Goal: Task Accomplishment & Management: Complete application form

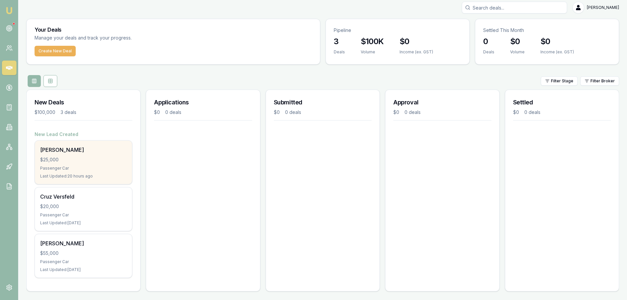
scroll to position [6, 0]
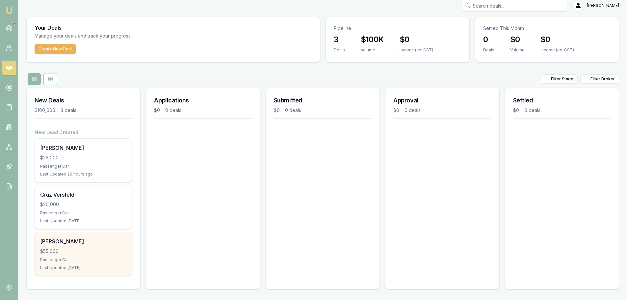
click at [71, 253] on div "$55,000" at bounding box center [83, 251] width 87 height 7
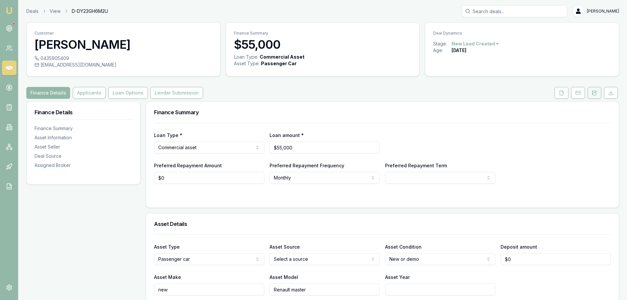
click at [592, 95] on button at bounding box center [595, 93] width 14 height 12
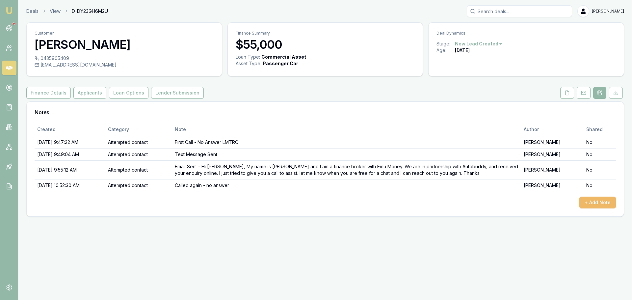
click at [594, 203] on button "+ Add Note" at bounding box center [598, 203] width 37 height 12
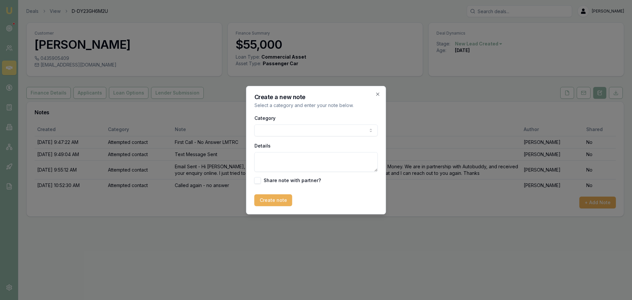
click at [290, 137] on div "Category General notes Attempted contact Follow up reminder Initial discussion …" at bounding box center [317, 149] width 124 height 70
click at [291, 132] on body "Emu Broker Deals View D-DY23GH6M2U Jack Armstrong Toggle Menu Customer Brendan …" at bounding box center [316, 150] width 632 height 300
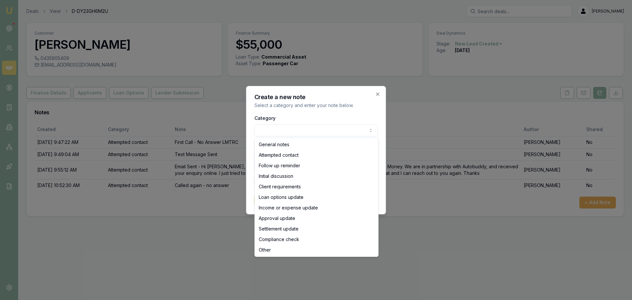
select select "ATTEMPTED_CONTACT"
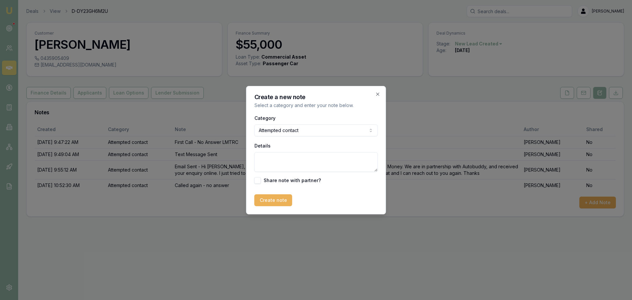
click at [286, 160] on textarea "Details" at bounding box center [317, 162] width 124 height 20
click at [269, 162] on textarea "Calle again - no answer" at bounding box center [317, 162] width 124 height 20
type textarea "Called again - no answer"
click at [275, 200] on button "Create note" at bounding box center [274, 200] width 38 height 12
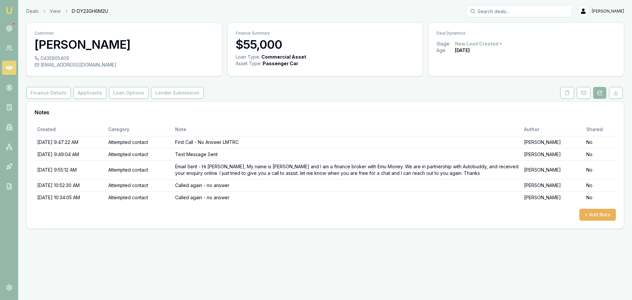
click at [220, 285] on div "Emu Broker Deals View D-DY23GH6M2U Jack Armstrong Toggle Menu Customer Brendan …" at bounding box center [316, 150] width 632 height 300
click at [14, 30] on link at bounding box center [9, 28] width 14 height 14
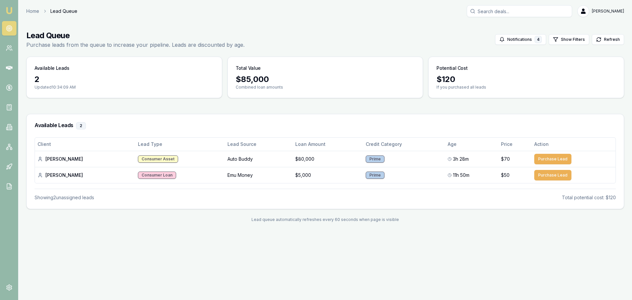
click at [7, 25] on link at bounding box center [9, 28] width 14 height 14
click at [7, 25] on icon at bounding box center [9, 28] width 7 height 7
click at [35, 14] on div "Home Lead Queue Jack Armstrong" at bounding box center [325, 11] width 598 height 12
click at [36, 12] on link "Home" at bounding box center [32, 11] width 13 height 7
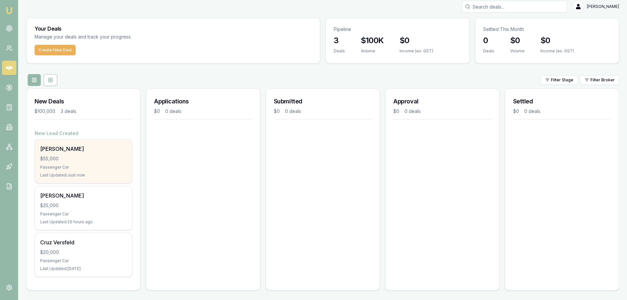
scroll to position [6, 0]
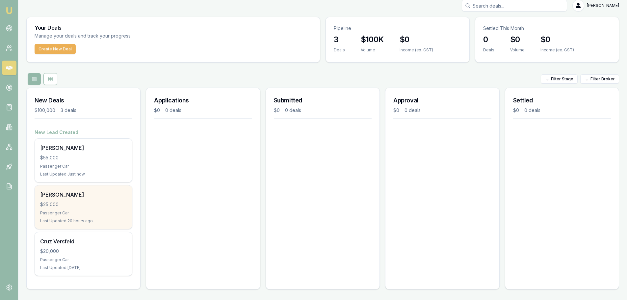
click at [67, 205] on div "$25,000" at bounding box center [83, 204] width 87 height 7
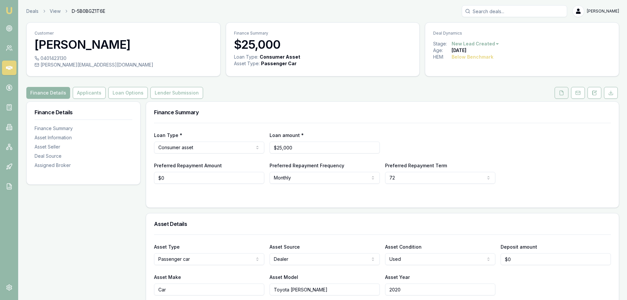
click at [563, 95] on icon at bounding box center [561, 92] width 5 height 5
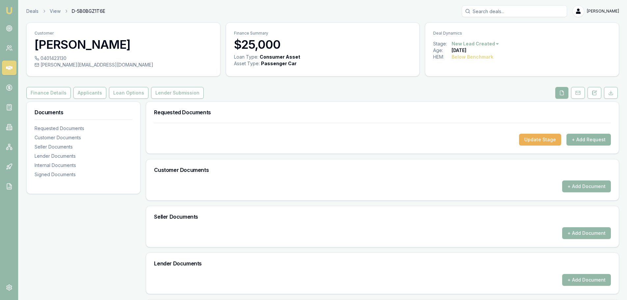
click at [603, 139] on button "+ Add Request" at bounding box center [589, 140] width 44 height 12
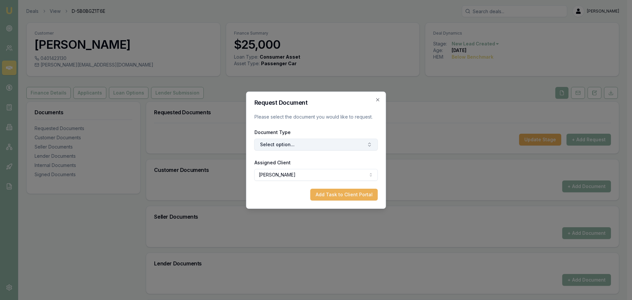
click at [323, 145] on button "Select option..." at bounding box center [317, 145] width 124 height 12
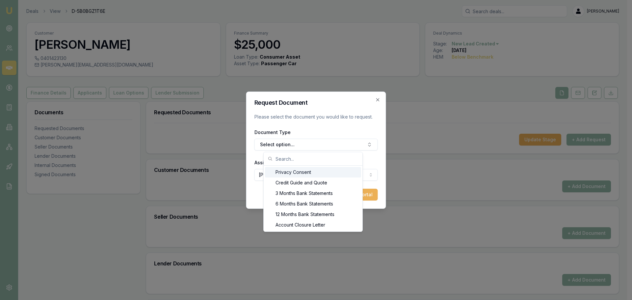
click at [303, 173] on div "Privacy Consent" at bounding box center [313, 172] width 96 height 11
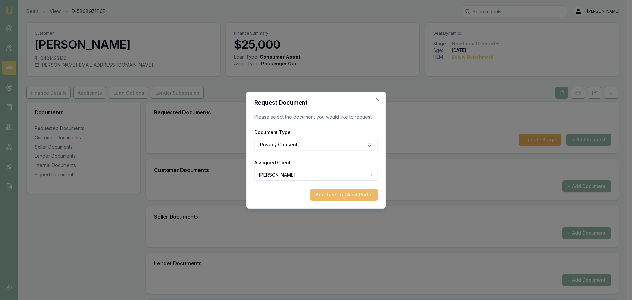
click at [335, 195] on button "Add Task to Client Portal" at bounding box center [345, 195] width 68 height 12
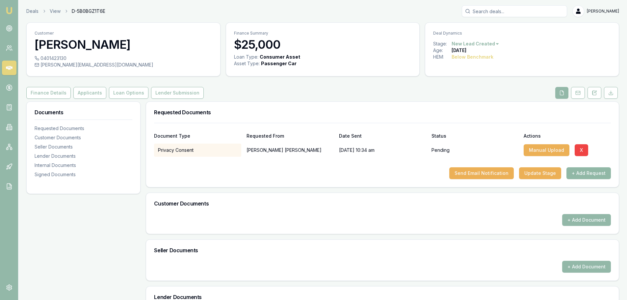
click at [596, 175] on button "+ Add Request" at bounding box center [589, 173] width 44 height 12
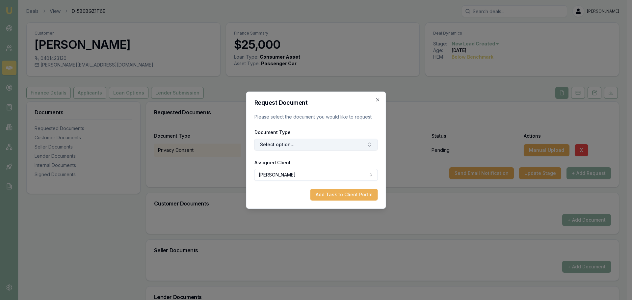
click at [285, 143] on button "Select option..." at bounding box center [317, 145] width 124 height 12
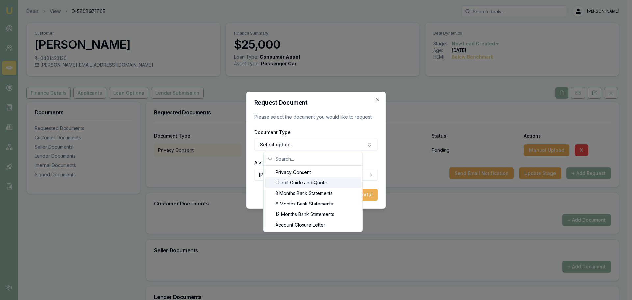
click at [290, 181] on div "Credit Guide and Quote" at bounding box center [313, 183] width 96 height 11
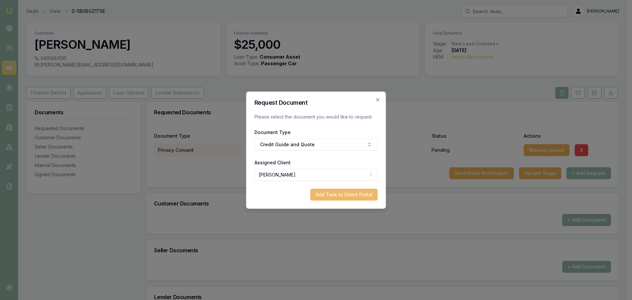
click at [347, 196] on button "Add Task to Client Portal" at bounding box center [345, 195] width 68 height 12
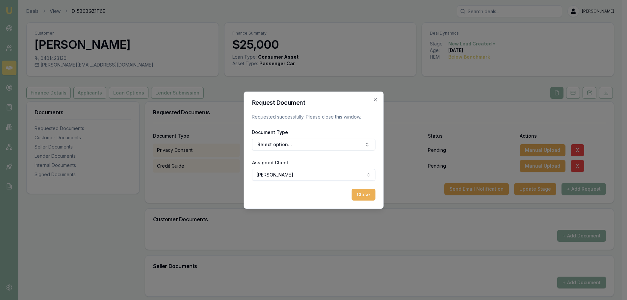
click at [458, 155] on div "Pending" at bounding box center [471, 150] width 86 height 13
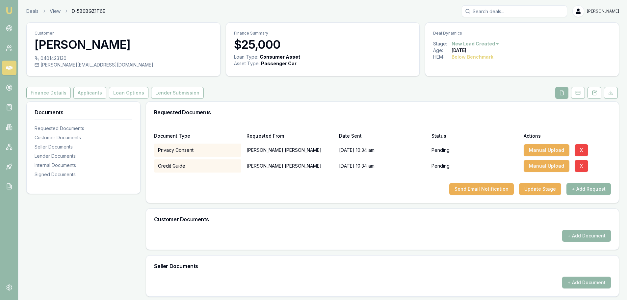
click at [577, 188] on button "+ Add Request" at bounding box center [589, 189] width 44 height 12
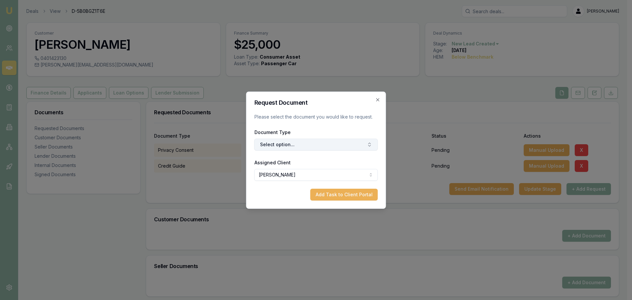
click at [292, 143] on button "Select option..." at bounding box center [317, 145] width 124 height 12
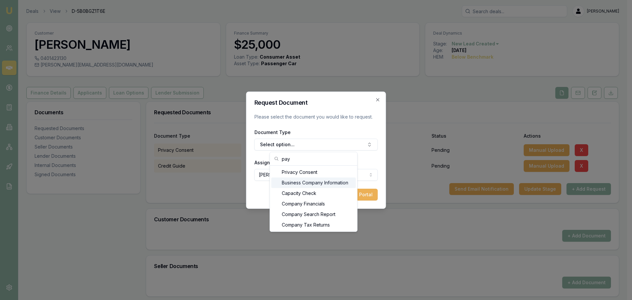
type input "pay"
click at [316, 197] on div "Payslip Recent (Partner)" at bounding box center [313, 195] width 85 height 11
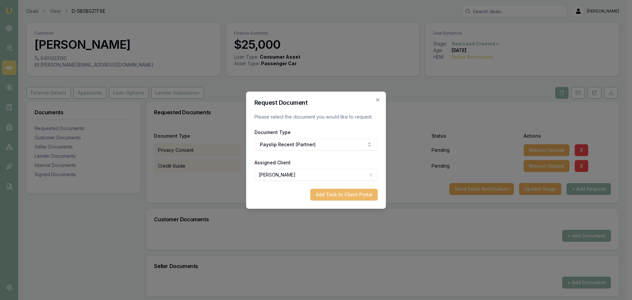
click at [342, 193] on button "Add Task to Client Portal" at bounding box center [345, 195] width 68 height 12
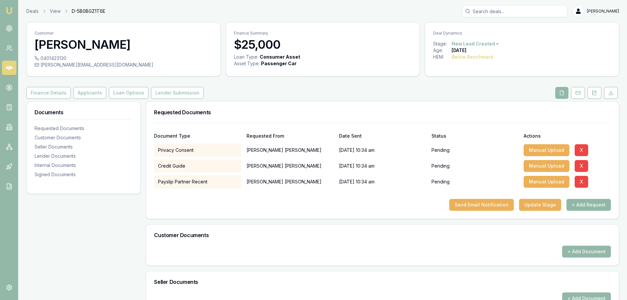
click at [579, 206] on button "+ Add Request" at bounding box center [589, 205] width 44 height 12
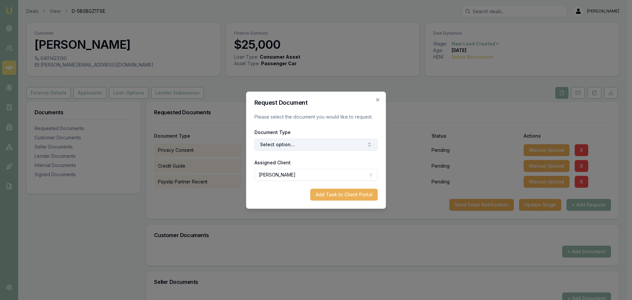
click at [338, 148] on button "Select option..." at bounding box center [317, 145] width 124 height 12
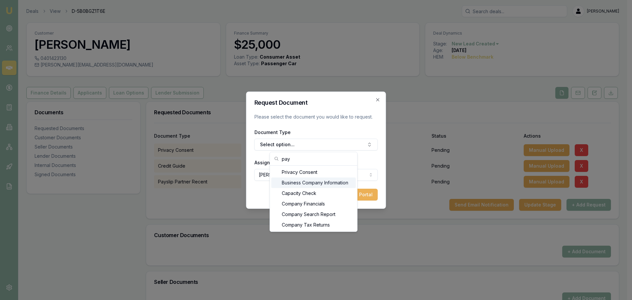
type input "pay"
click at [330, 184] on div "Payslip Previous (Partner)" at bounding box center [313, 183] width 85 height 11
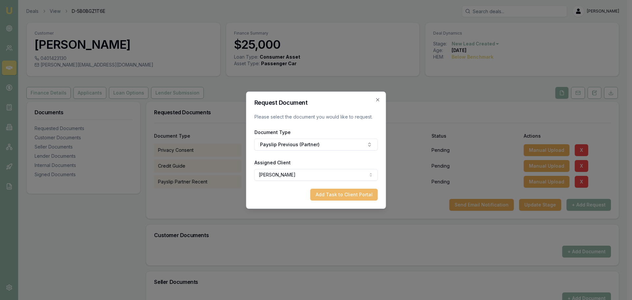
click at [325, 196] on button "Add Task to Client Portal" at bounding box center [345, 195] width 68 height 12
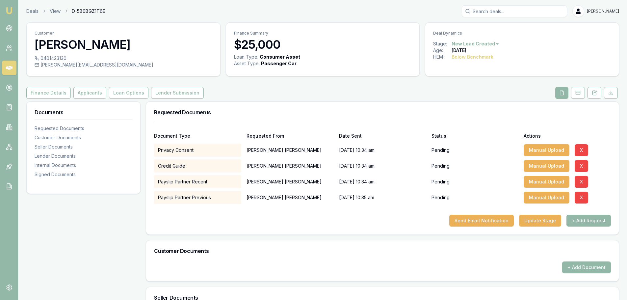
click at [383, 213] on div at bounding box center [382, 209] width 457 height 11
click at [589, 224] on button "+ Add Request" at bounding box center [589, 221] width 44 height 12
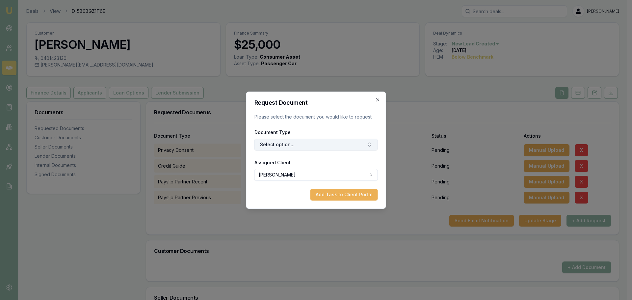
click at [291, 141] on button "Select option..." at bounding box center [317, 145] width 124 height 12
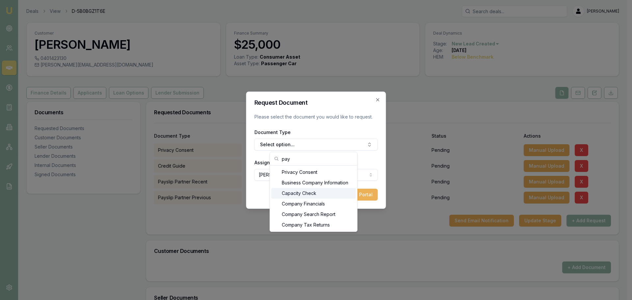
type input "pay"
click at [315, 183] on div "Most Recent Payslip" at bounding box center [313, 183] width 85 height 11
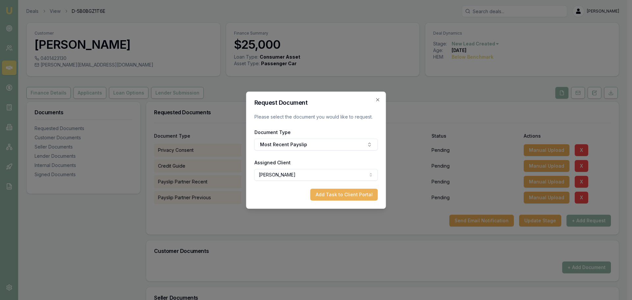
click at [335, 196] on button "Add Task to Client Portal" at bounding box center [345, 195] width 68 height 12
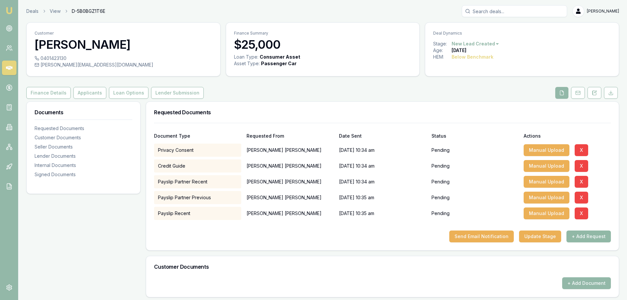
click at [581, 235] on button "+ Add Request" at bounding box center [589, 237] width 44 height 12
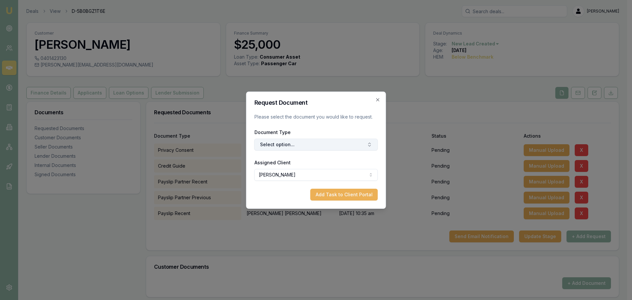
click at [299, 149] on button "Select option..." at bounding box center [317, 145] width 124 height 12
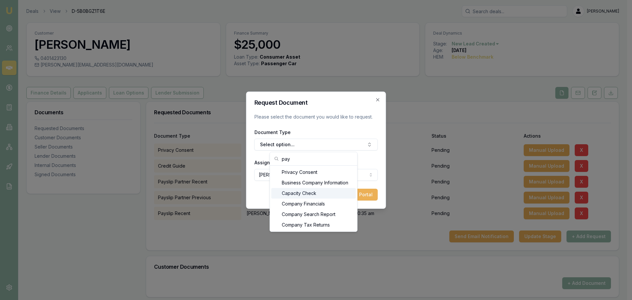
type input "pay"
click at [319, 185] on div "Most Recent Payslip" at bounding box center [313, 183] width 85 height 11
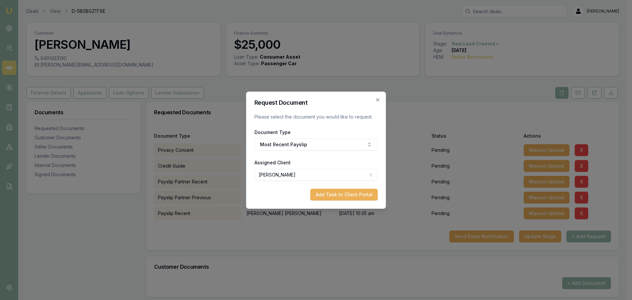
click at [291, 198] on div "Add Task to Client Portal" at bounding box center [317, 195] width 124 height 12
click at [341, 192] on button "Add Task to Client Portal" at bounding box center [345, 195] width 68 height 12
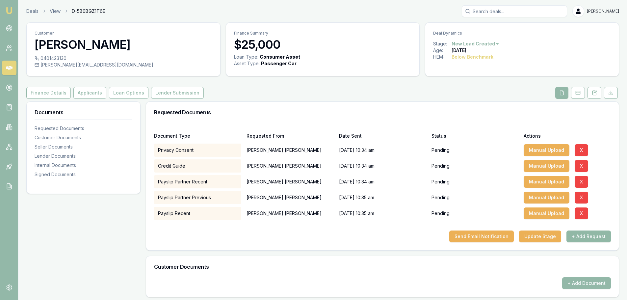
click at [584, 237] on button "+ Add Request" at bounding box center [589, 237] width 44 height 12
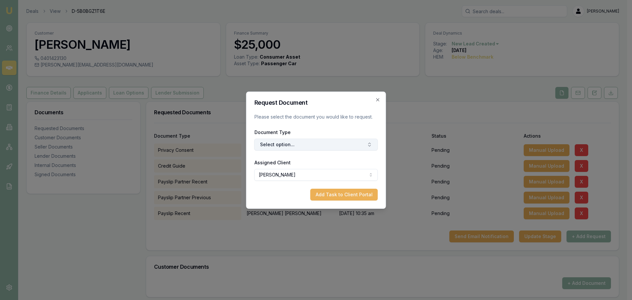
click at [308, 147] on button "Select option..." at bounding box center [317, 145] width 124 height 12
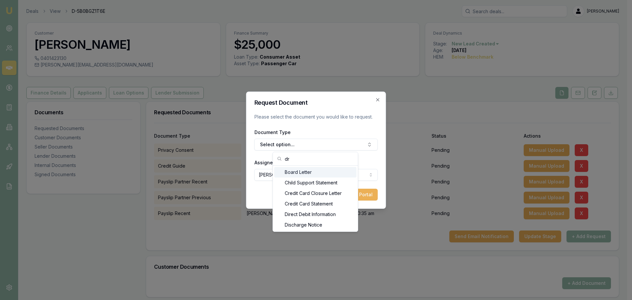
scroll to position [105, 0]
type input "dri"
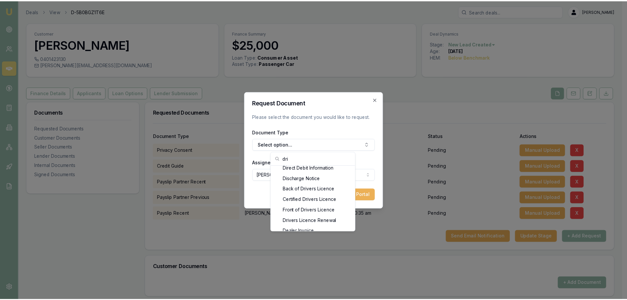
scroll to position [0, 0]
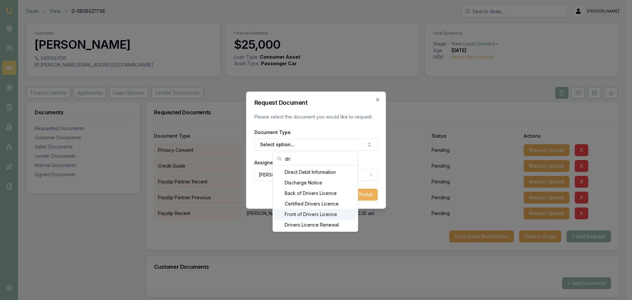
click at [325, 213] on div "Front of Drivers Licence" at bounding box center [315, 214] width 82 height 11
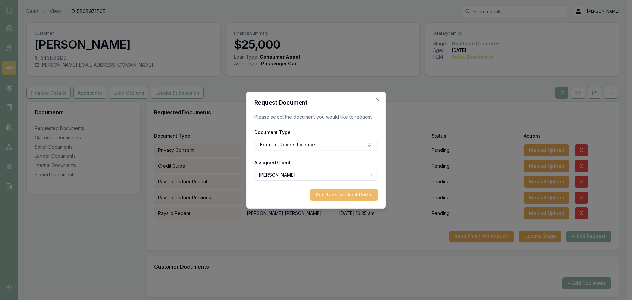
click at [348, 192] on button "Add Task to Client Portal" at bounding box center [345, 195] width 68 height 12
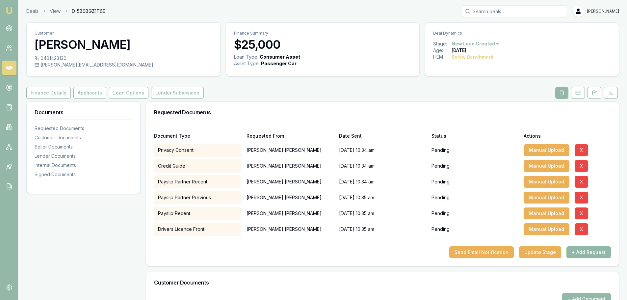
click at [587, 251] on button "+ Add Request" at bounding box center [589, 252] width 44 height 12
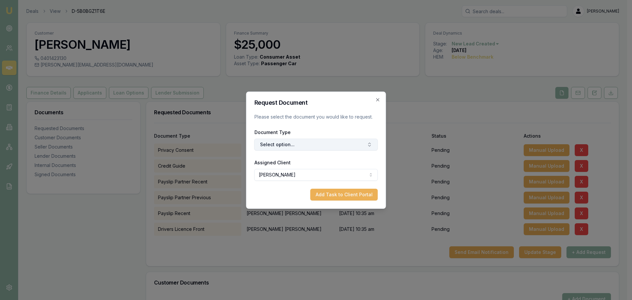
click at [301, 144] on button "Select option..." at bounding box center [317, 145] width 124 height 12
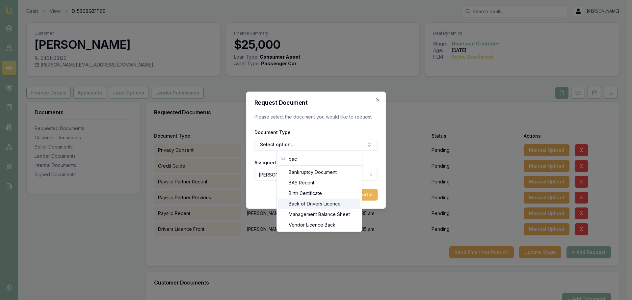
type input "bac"
click at [313, 204] on div "Back of Drivers Licence" at bounding box center [319, 204] width 82 height 11
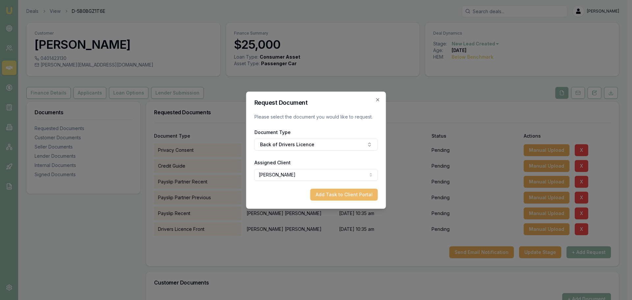
click at [333, 198] on button "Add Task to Client Portal" at bounding box center [345, 195] width 68 height 12
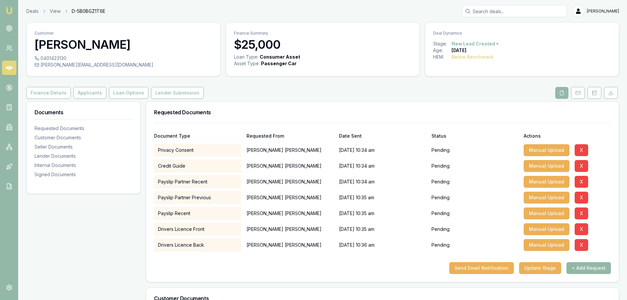
click at [578, 272] on button "+ Add Request" at bounding box center [589, 268] width 44 height 12
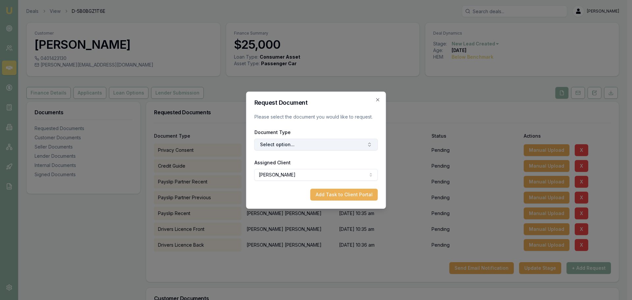
click at [309, 144] on button "Select option..." at bounding box center [317, 145] width 124 height 12
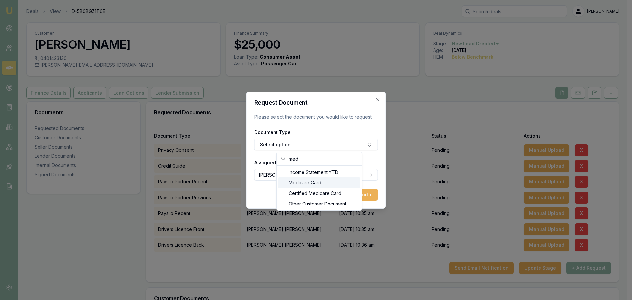
type input "med"
click at [315, 186] on div "Medicare Card" at bounding box center [319, 183] width 82 height 11
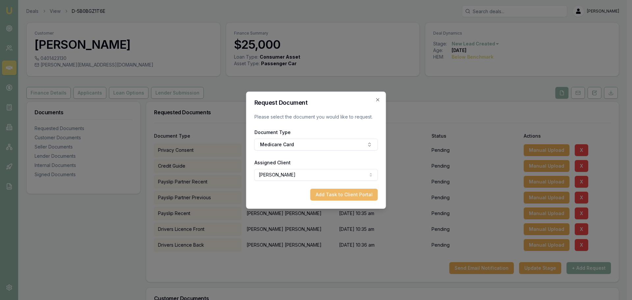
click at [359, 195] on button "Add Task to Client Portal" at bounding box center [345, 195] width 68 height 12
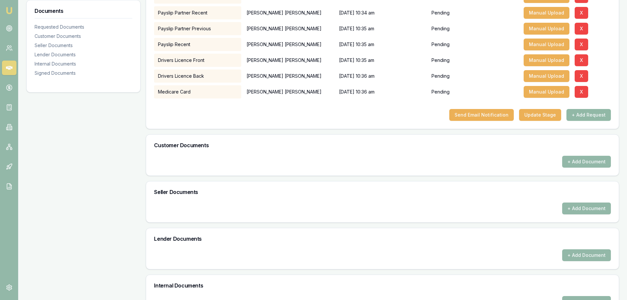
scroll to position [105, 0]
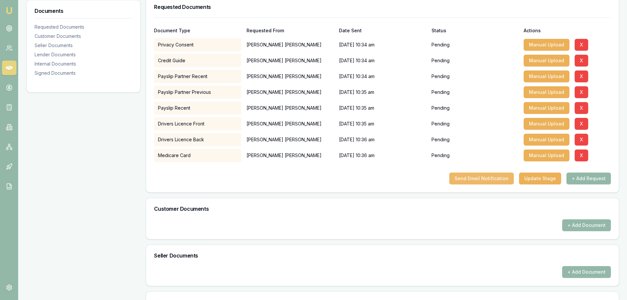
click at [496, 180] on button "Send Email Notification" at bounding box center [482, 179] width 65 height 12
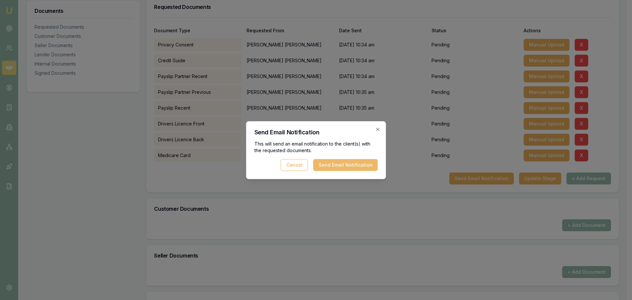
click at [360, 165] on button "Send Email Notification" at bounding box center [346, 165] width 65 height 12
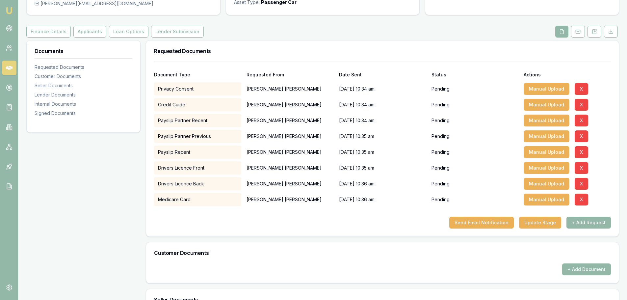
scroll to position [0, 0]
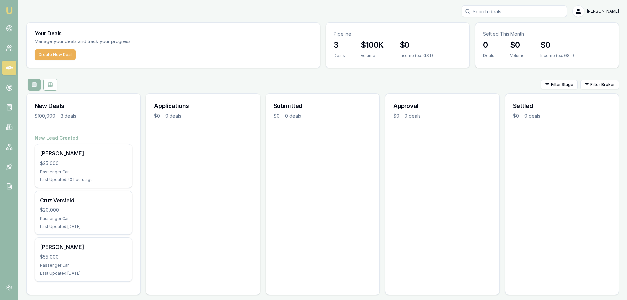
scroll to position [6, 0]
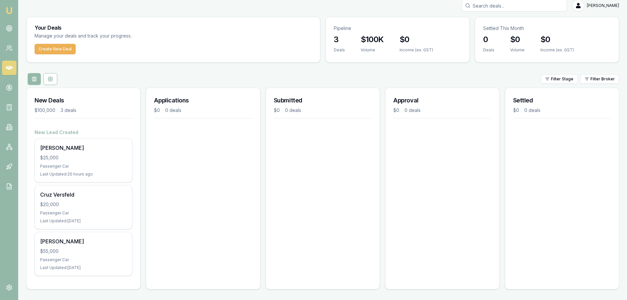
click at [85, 163] on div "Henry Pennell $25,000 Passenger Car Last Updated: 20 hours ago" at bounding box center [83, 160] width 97 height 43
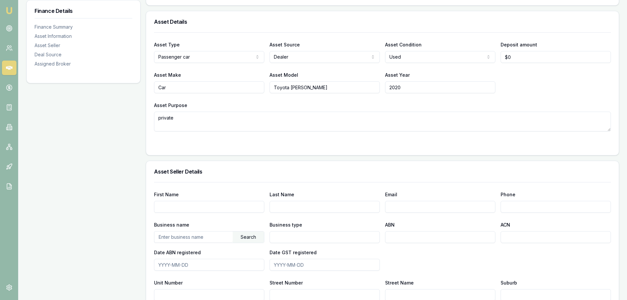
scroll to position [66, 0]
